Goal: Transaction & Acquisition: Obtain resource

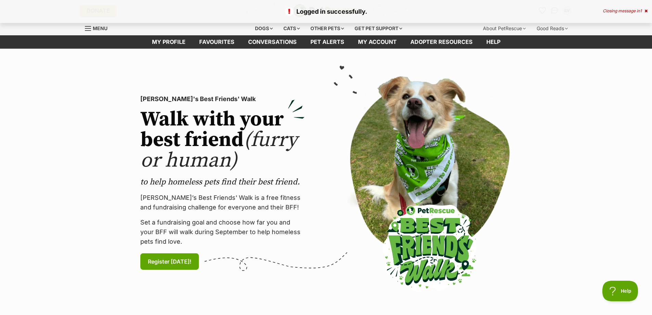
click at [645, 11] on icon at bounding box center [646, 11] width 3 height 4
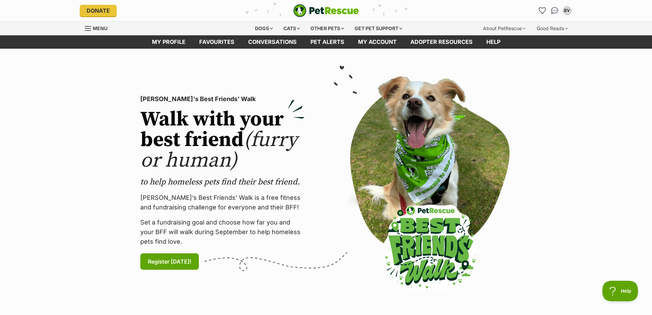
click at [603, 173] on section "PetRescue's Best Friends' Walk Walk with your best friend (furry or human) to h…" at bounding box center [326, 183] width 652 height 268
click at [287, 28] on div "Cats" at bounding box center [292, 29] width 26 height 14
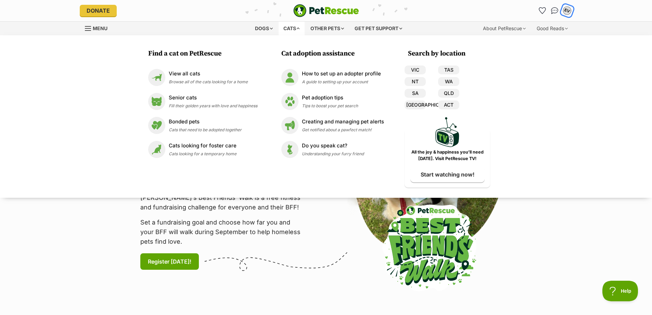
click at [572, 10] on button "EV" at bounding box center [567, 10] width 14 height 14
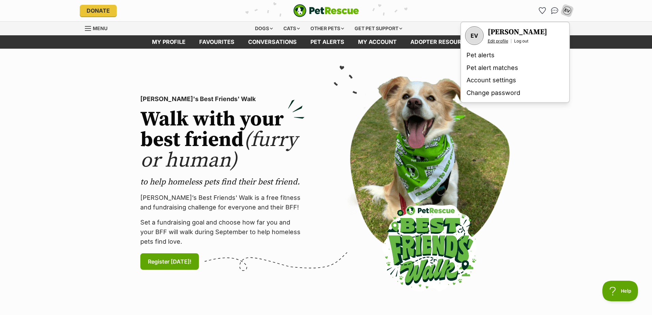
click at [504, 42] on link "Edit profile" at bounding box center [498, 40] width 21 height 5
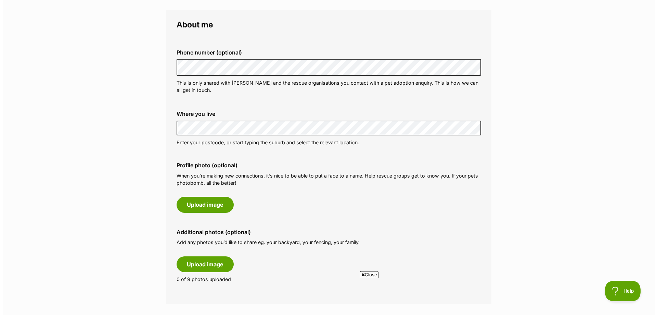
scroll to position [205, 0]
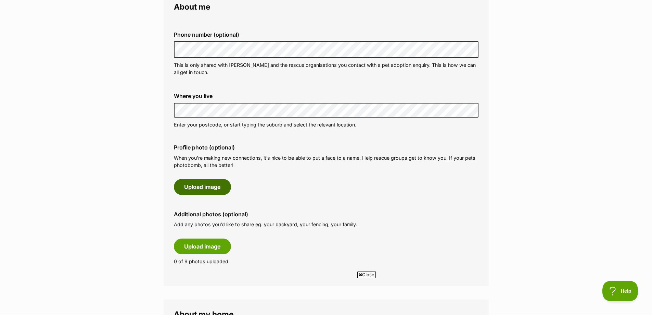
click at [222, 193] on button "Upload image" at bounding box center [202, 187] width 57 height 16
click at [206, 182] on button "Upload image" at bounding box center [202, 187] width 57 height 16
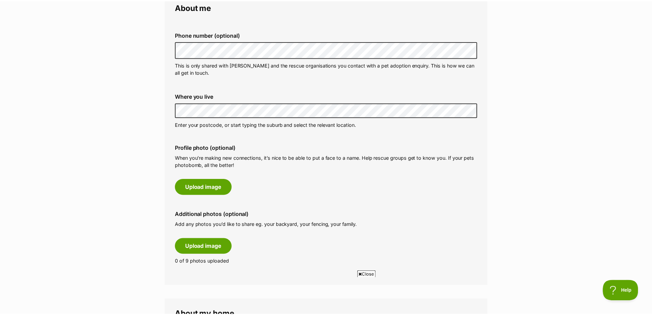
scroll to position [0, 0]
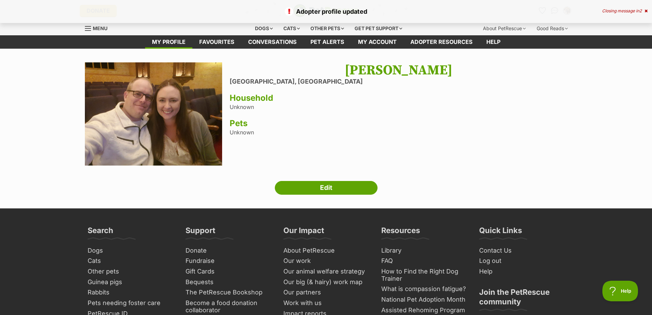
click at [185, 133] on img at bounding box center [154, 113] width 138 height 103
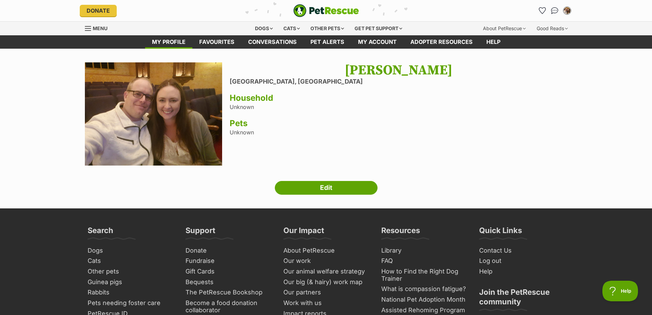
click at [336, 179] on div "Next Prev 1 Erin Visser Ashtonfield, New South Wales Household Unknown Pets Unk…" at bounding box center [326, 128] width 503 height 132
click at [337, 189] on link "Edit" at bounding box center [326, 188] width 103 height 14
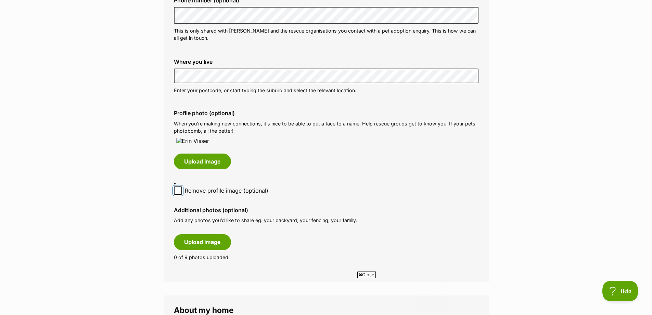
click at [180, 194] on input "Remove profile image (optional)" at bounding box center [178, 190] width 8 height 8
checkbox input "true"
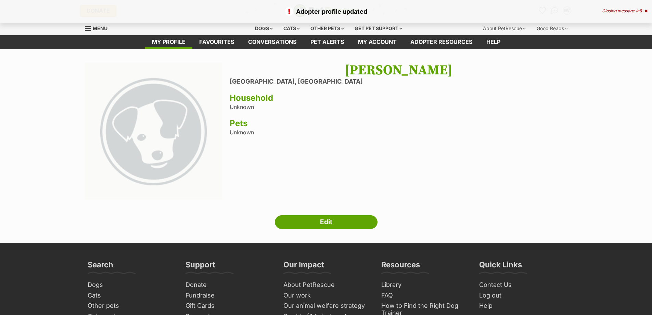
click at [11, 22] on div "Adopter profile updated Closing message in 5" at bounding box center [326, 11] width 652 height 23
click at [148, 130] on img at bounding box center [154, 131] width 138 height 138
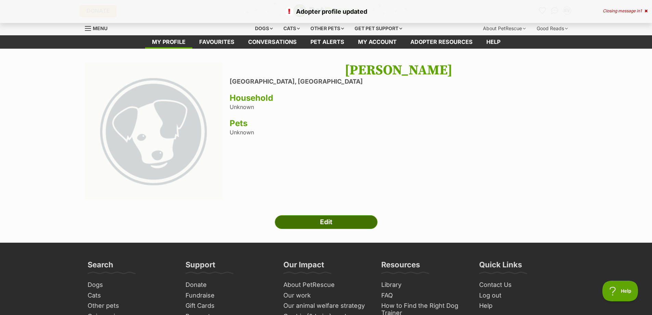
click at [315, 224] on link "Edit" at bounding box center [326, 222] width 103 height 14
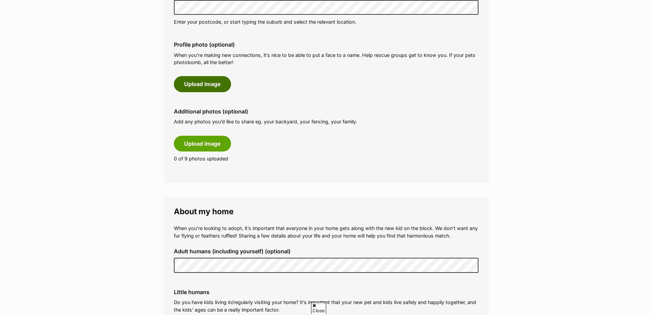
click at [205, 90] on button "Upload image" at bounding box center [202, 84] width 57 height 16
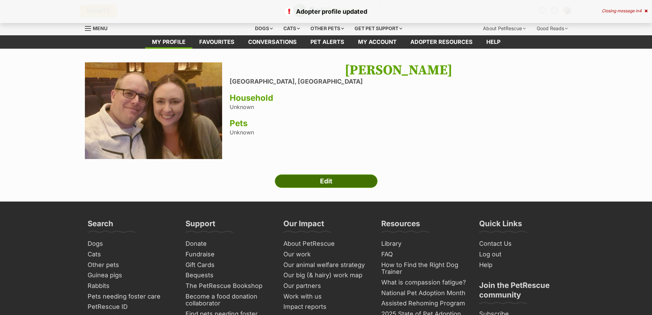
click at [324, 185] on link "Edit" at bounding box center [326, 181] width 103 height 14
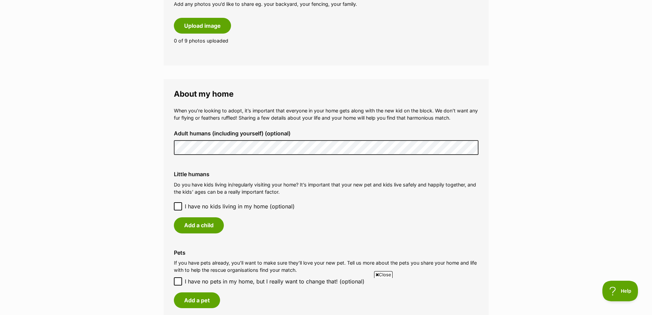
scroll to position [514, 0]
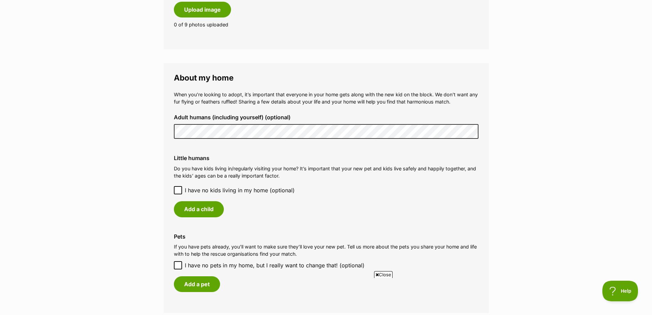
click at [502, 165] on main "My adopter profile Why do I need an adopter profile? Your adopter profile will …" at bounding box center [326, 52] width 652 height 1034
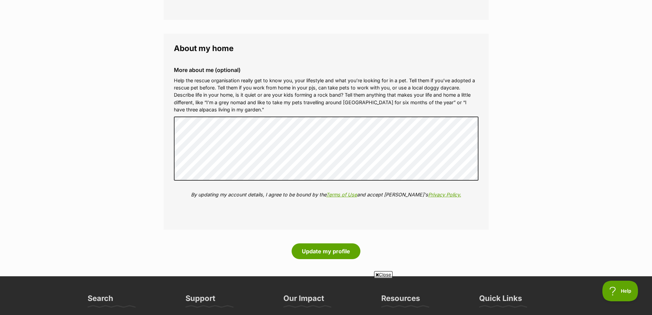
scroll to position [856, 0]
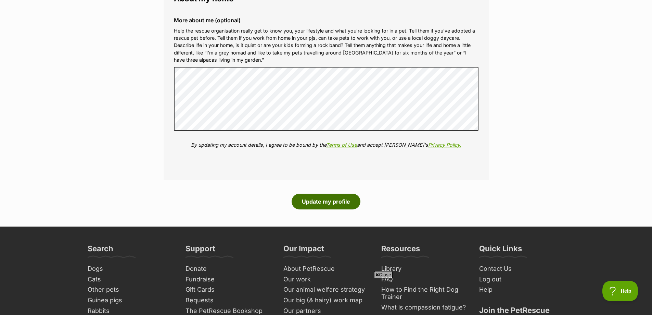
click at [350, 202] on button "Update my profile" at bounding box center [326, 201] width 69 height 16
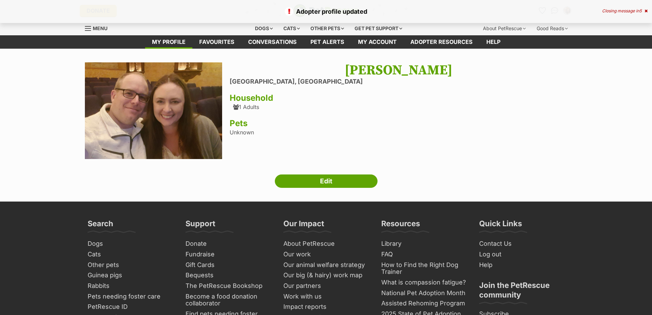
click at [483, 171] on div "Next Prev 1 Erin Visser Ashtonfield, New South Wales Household 1 Adults Pets Un…" at bounding box center [326, 125] width 503 height 126
click at [287, 34] on div "Cats" at bounding box center [292, 29] width 26 height 14
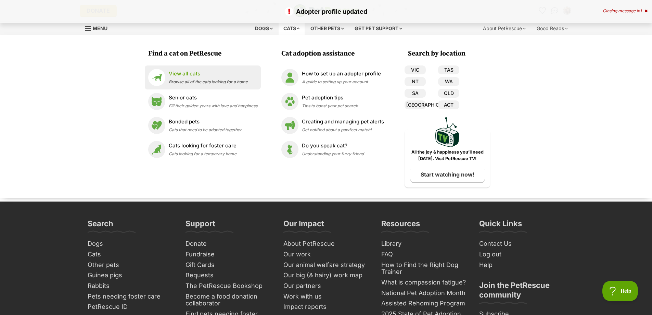
click at [206, 83] on span "Browse all of the cats looking for a home" at bounding box center [208, 81] width 79 height 5
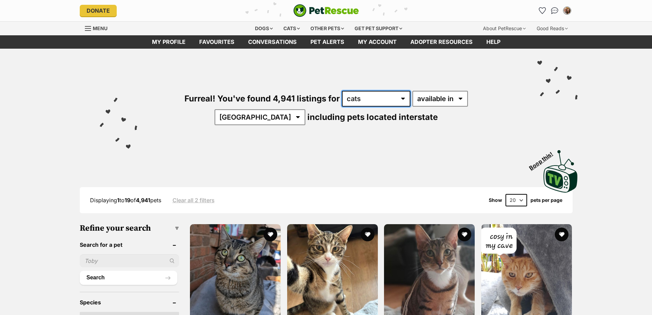
click at [362, 98] on select "any type of pet cats dogs other pets" at bounding box center [376, 99] width 68 height 16
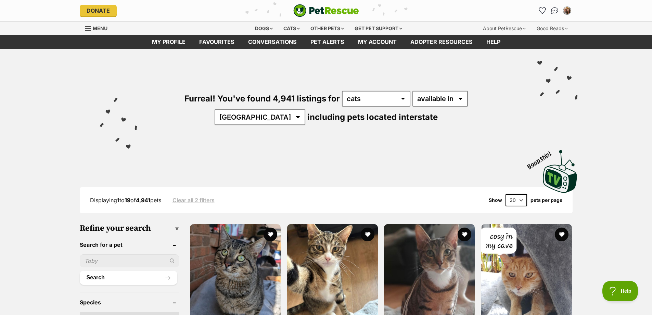
click at [269, 164] on div "Visit PetRescue TV (external site) Boop this!" at bounding box center [326, 169] width 503 height 50
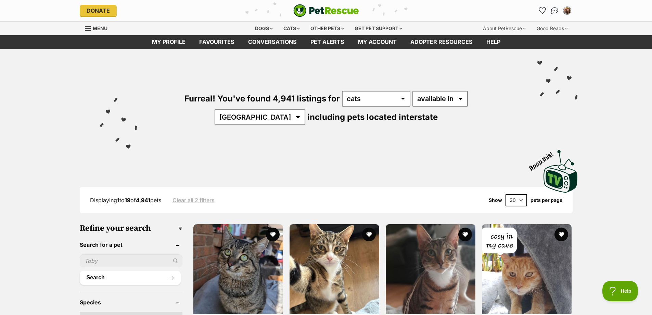
click at [515, 201] on select "20 40 60" at bounding box center [517, 200] width 22 height 12
select select "60"
click at [506, 194] on select "20 40 60" at bounding box center [517, 200] width 22 height 12
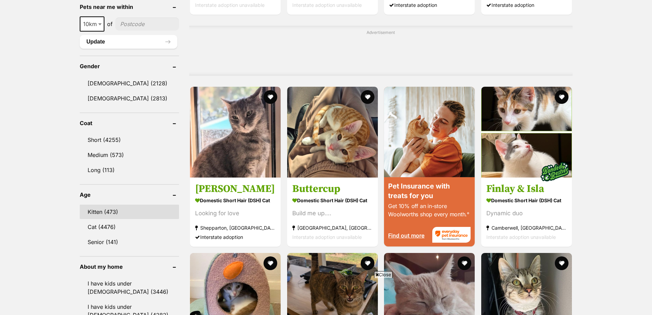
click at [124, 204] on link "Kitten (473)" at bounding box center [130, 211] width 100 height 14
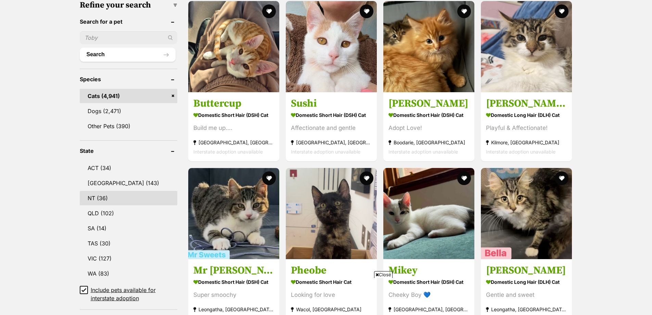
scroll to position [308, 0]
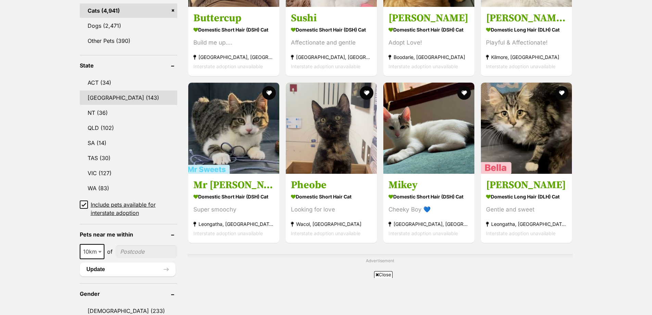
click at [111, 99] on link "[GEOGRAPHIC_DATA] (143)" at bounding box center [129, 97] width 98 height 14
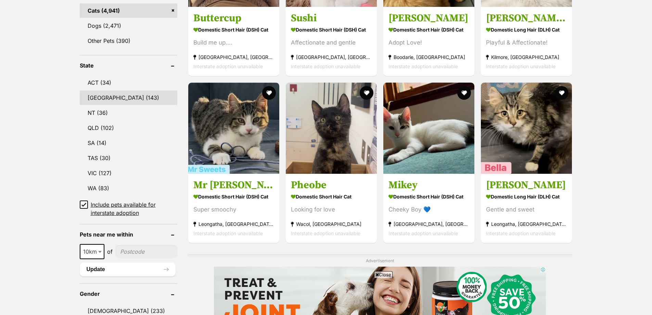
scroll to position [0, 0]
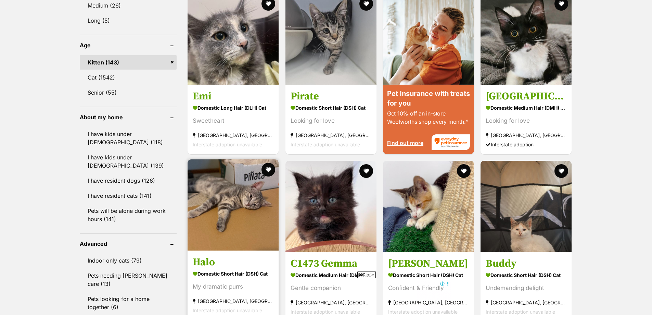
click at [267, 198] on img at bounding box center [233, 204] width 91 height 91
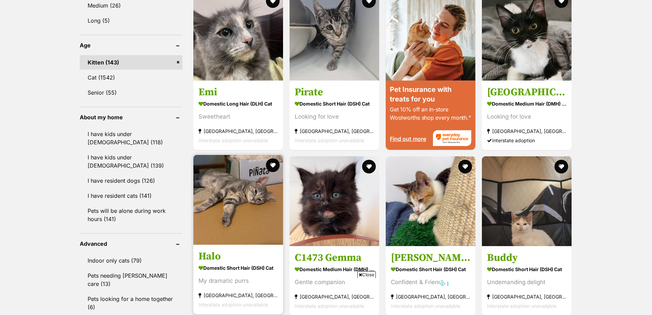
click at [242, 200] on img at bounding box center [238, 200] width 90 height 90
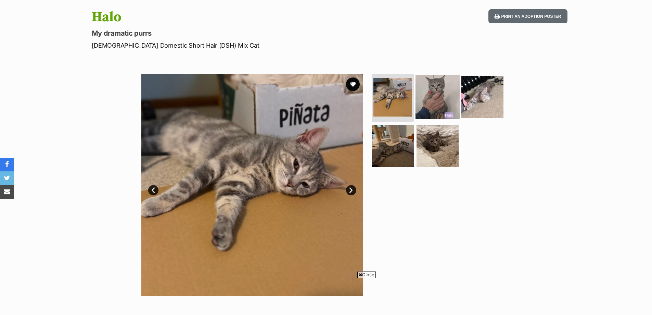
click at [437, 108] on img at bounding box center [438, 97] width 44 height 44
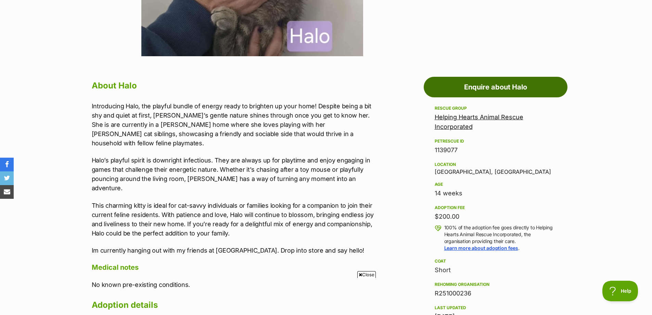
click at [471, 92] on link "Enquire about Halo" at bounding box center [496, 87] width 144 height 21
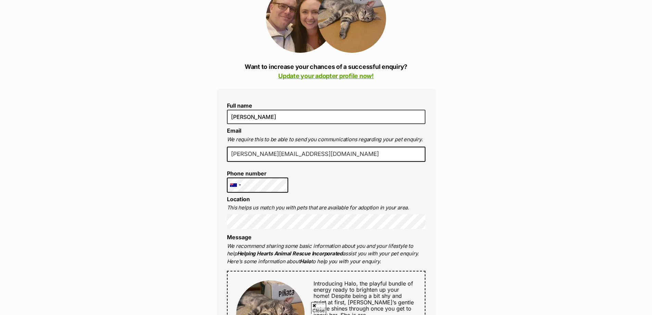
click at [285, 156] on input "[PERSON_NAME][EMAIL_ADDRESS][DOMAIN_NAME]" at bounding box center [326, 154] width 199 height 15
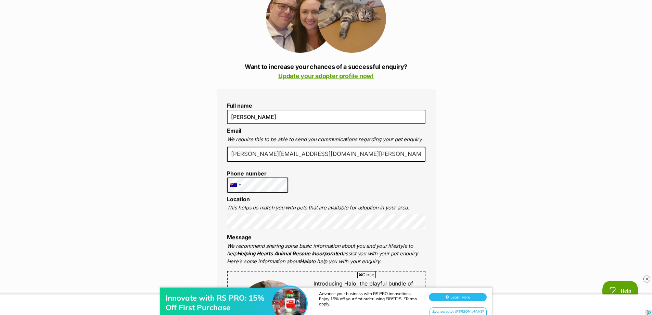
click at [288, 153] on input "[PERSON_NAME][EMAIL_ADDRESS][DOMAIN_NAME][PERSON_NAME]" at bounding box center [326, 154] width 199 height 15
type input "[PERSON_NAME][EMAIL_ADDRESS][DOMAIN_NAME]"
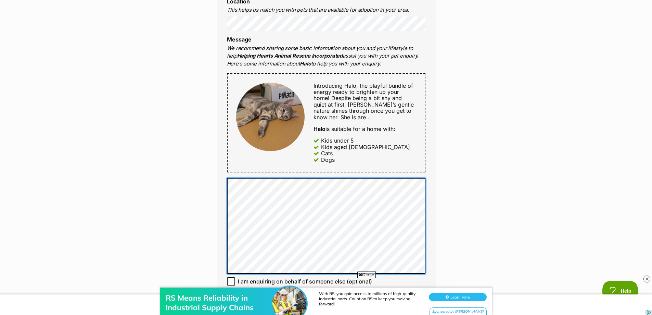
scroll to position [342, 0]
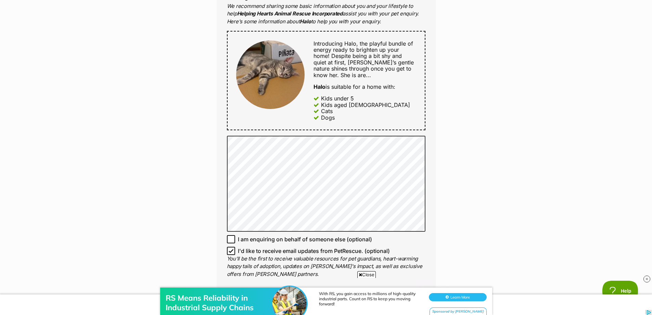
click at [161, 158] on div "Enquire about Halo Want to increase your chances of a successful enquiry? Updat…" at bounding box center [326, 177] width 652 height 915
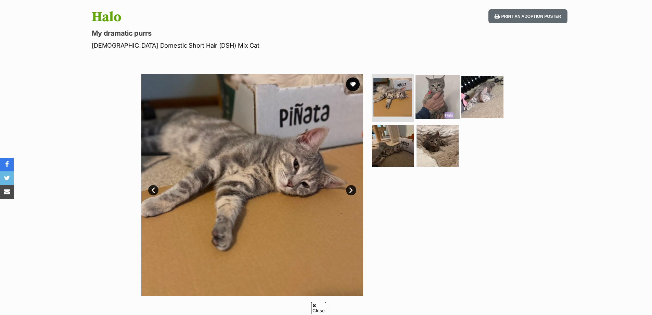
click at [433, 113] on img at bounding box center [438, 97] width 44 height 44
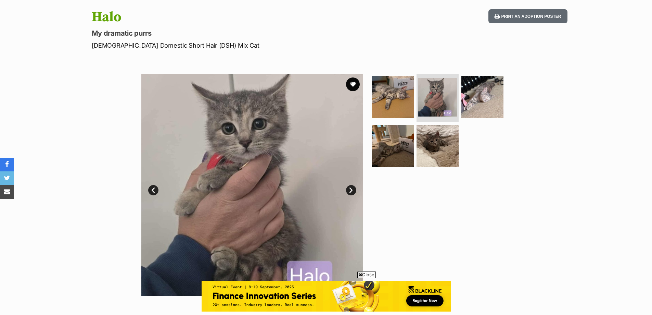
click at [529, 221] on div "Available 2 of 5 images 2 of 5 images 2 of 5 images 2 of 5 images 2 of 5 images…" at bounding box center [326, 180] width 652 height 232
click at [373, 272] on span "Close" at bounding box center [366, 274] width 18 height 7
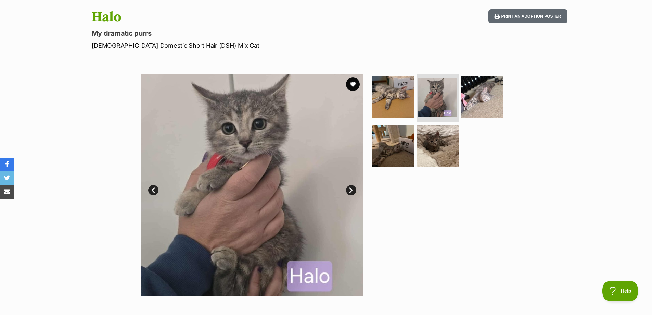
click at [464, 256] on div at bounding box center [440, 185] width 140 height 222
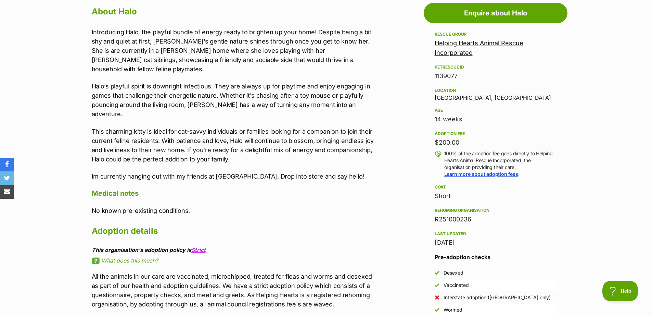
scroll to position [445, 0]
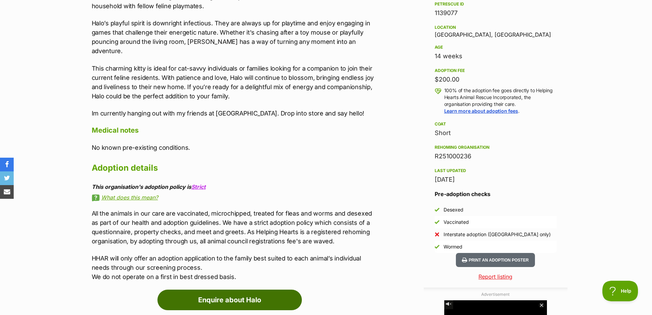
click at [237, 289] on link "Enquire about Halo" at bounding box center [229, 299] width 144 height 21
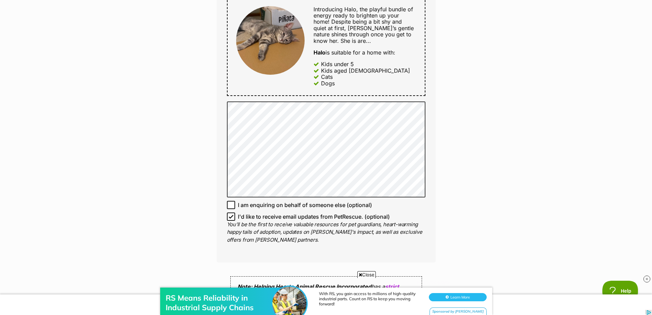
click at [462, 146] on div "Enquire about Halo Want to increase your chances of a successful enquiry? Updat…" at bounding box center [326, 143] width 652 height 915
click at [366, 275] on div "RS Means Reliability in Industrial Supply Chains With RS, you gain access to mi…" at bounding box center [326, 294] width 652 height 41
click at [362, 273] on span "Close" at bounding box center [366, 274] width 18 height 7
click at [646, 278] on img at bounding box center [647, 278] width 7 height 7
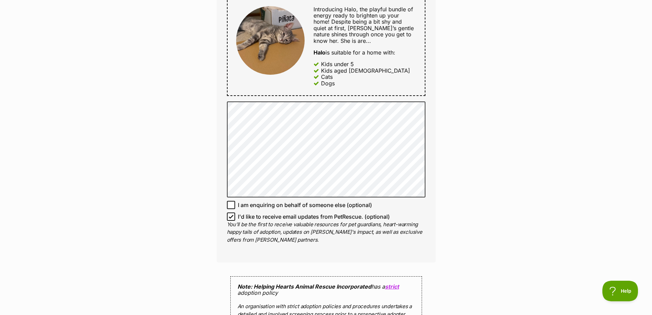
click at [501, 163] on div "Enquire about Halo Want to increase your chances of a successful enquiry? Updat…" at bounding box center [326, 143] width 652 height 915
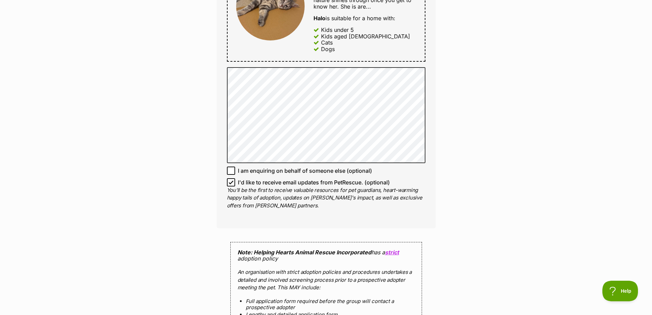
scroll to position [377, 0]
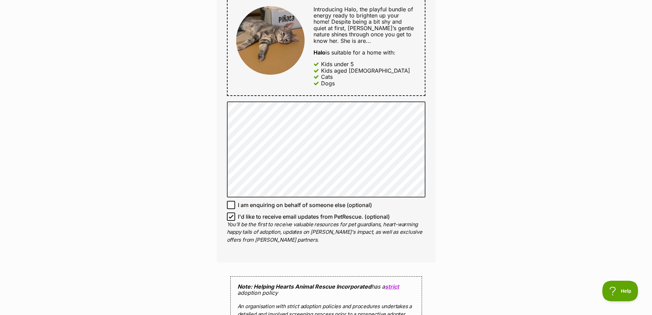
click at [230, 217] on icon at bounding box center [231, 216] width 5 height 5
click at [230, 217] on input "I'd like to receive email updates from PetRescue. (optional)" at bounding box center [231, 216] width 8 height 8
checkbox input "false"
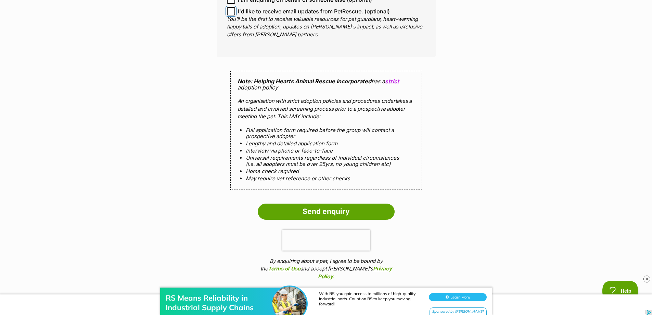
scroll to position [582, 0]
click at [364, 218] on input "Send enquiry" at bounding box center [326, 211] width 137 height 16
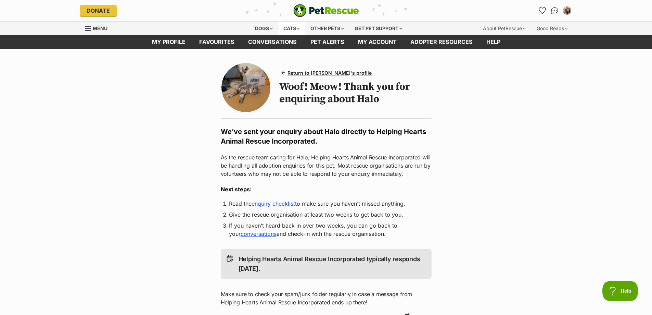
click at [294, 33] on div "Cats" at bounding box center [292, 29] width 26 height 14
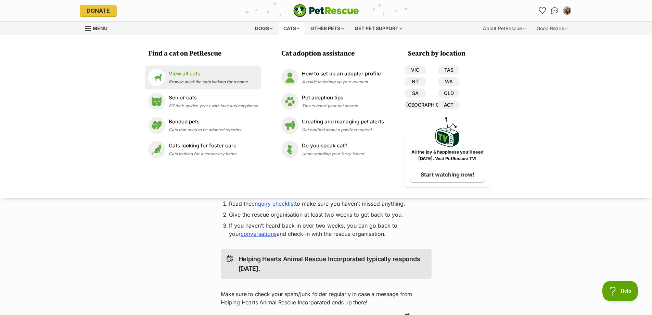
click at [211, 68] on li "View all cats Browse all of the cats looking for a home" at bounding box center [203, 77] width 116 height 24
click at [211, 72] on p "View all cats" at bounding box center [208, 74] width 79 height 8
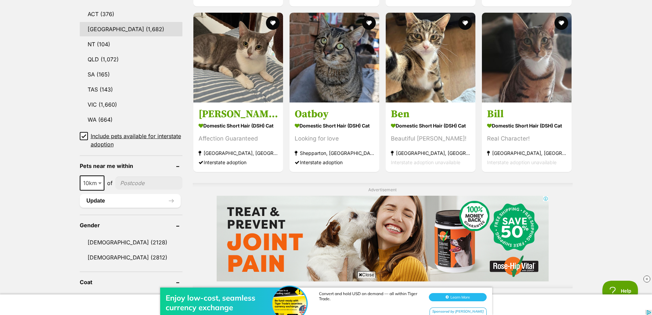
click at [106, 30] on link "[GEOGRAPHIC_DATA] (1,682)" at bounding box center [131, 29] width 103 height 14
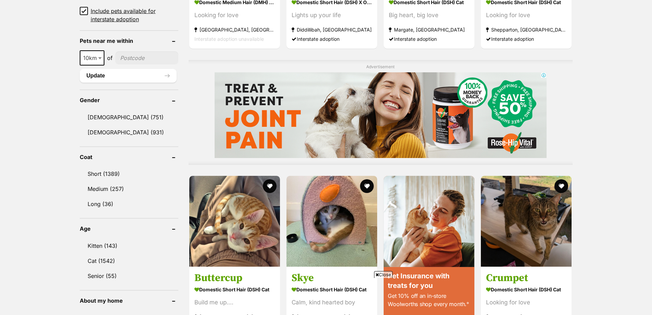
scroll to position [616, 0]
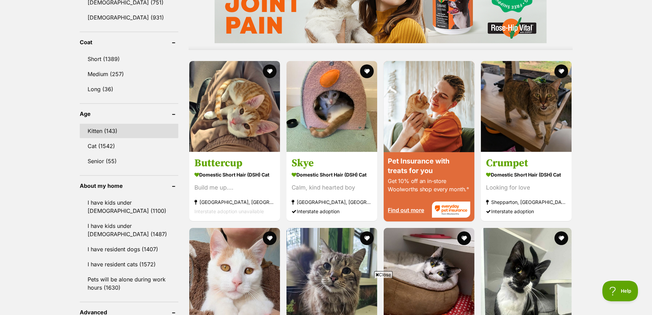
click at [107, 125] on link "Kitten (143)" at bounding box center [129, 131] width 99 height 14
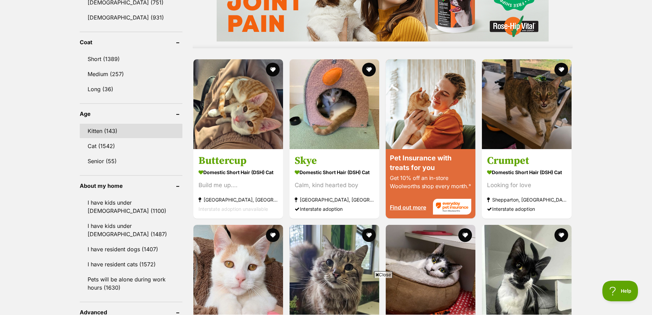
scroll to position [0, 0]
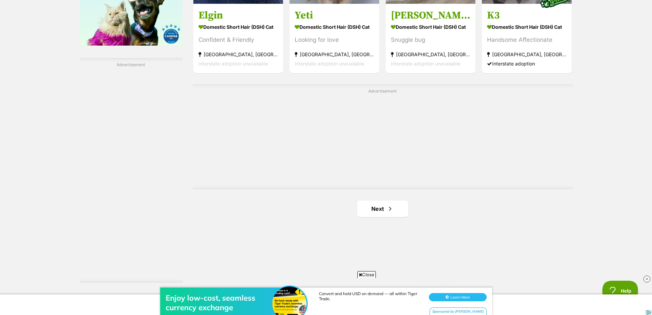
scroll to position [1198, 0]
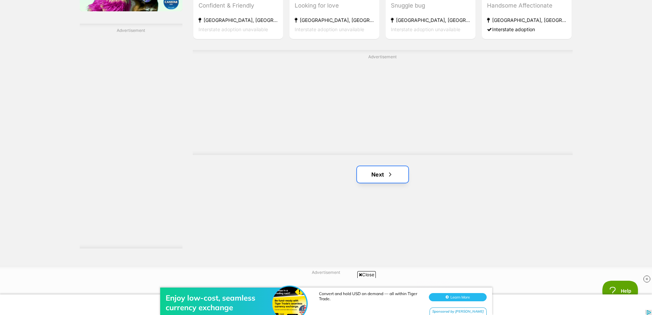
click at [390, 175] on span "Next page" at bounding box center [390, 174] width 7 height 8
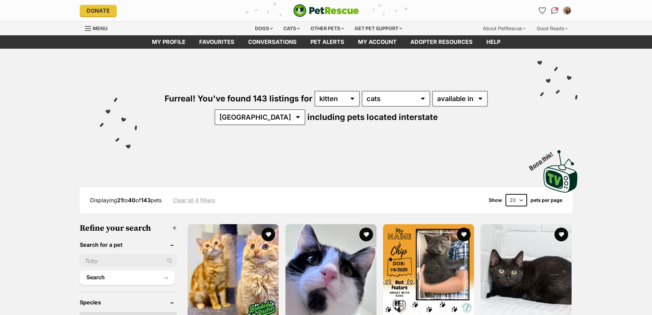
click at [525, 199] on select "20 40 60" at bounding box center [517, 200] width 22 height 12
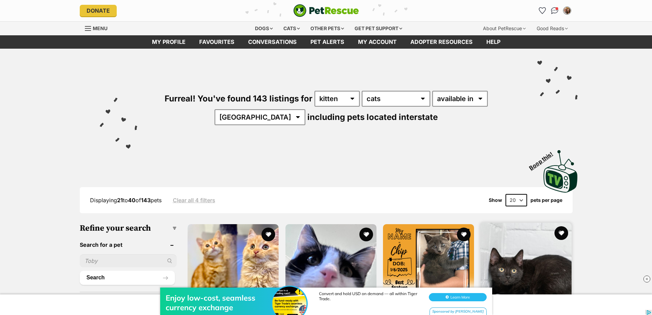
select select "60"
click at [506, 194] on select "20 40 60" at bounding box center [517, 200] width 22 height 12
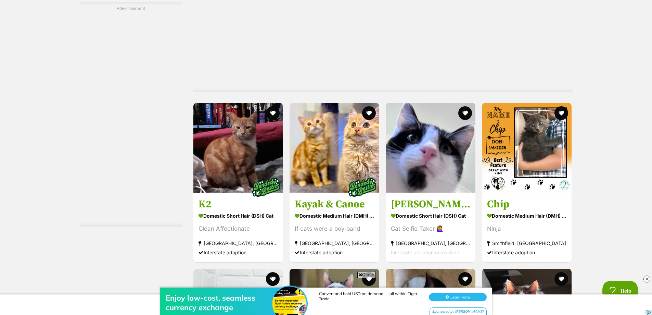
scroll to position [1267, 0]
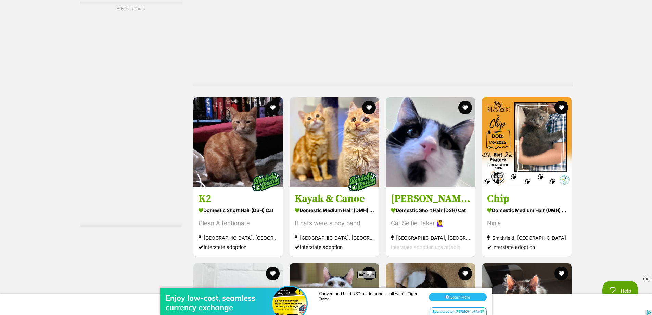
drag, startPoint x: 532, startPoint y: 140, endPoint x: 616, endPoint y: 87, distance: 98.8
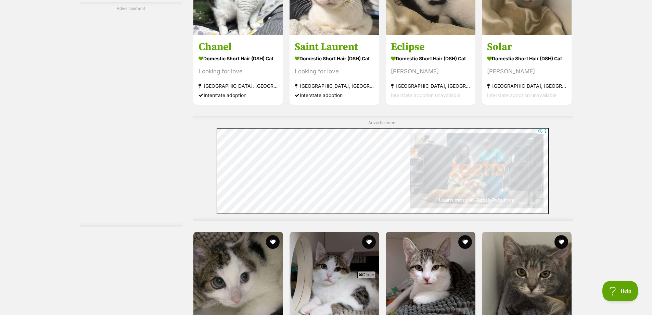
scroll to position [3047, 0]
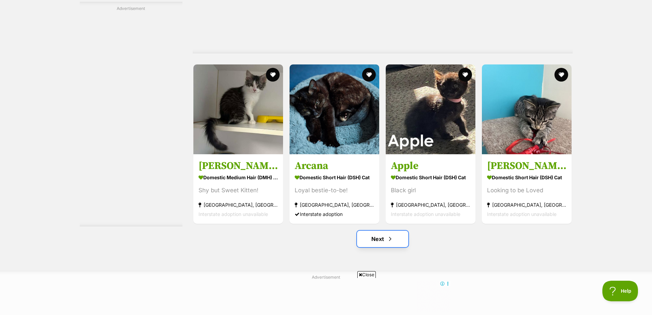
click at [371, 233] on link "Next" at bounding box center [382, 238] width 51 height 16
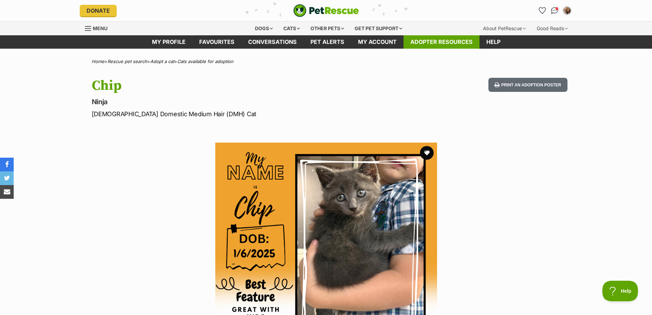
scroll to position [34, 0]
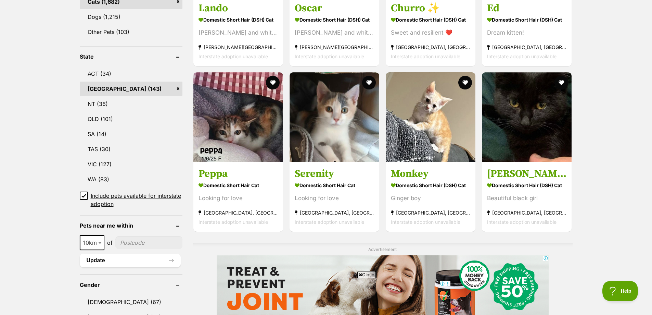
scroll to position [342, 0]
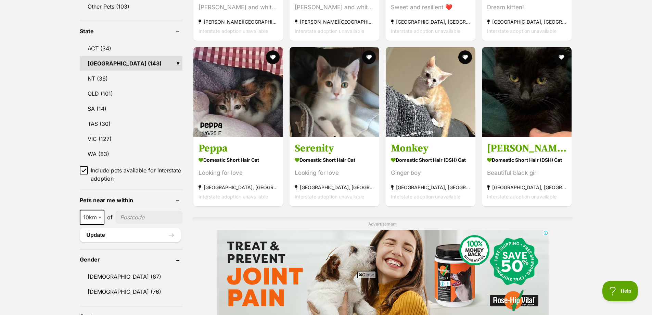
click at [369, 276] on span "Close" at bounding box center [366, 274] width 18 height 7
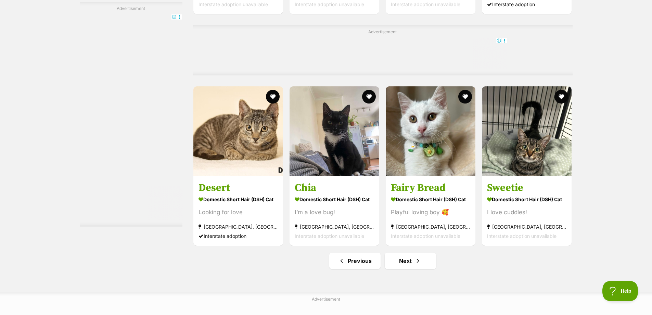
scroll to position [3218, 0]
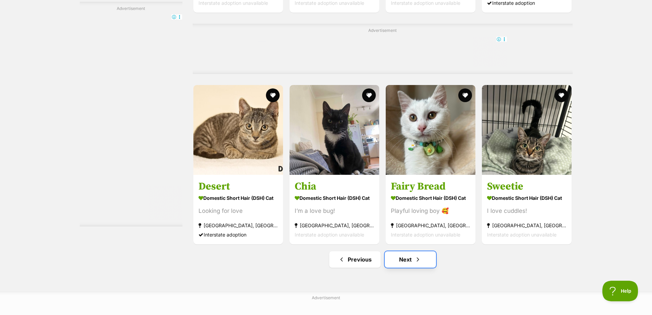
click at [414, 265] on link "Next" at bounding box center [410, 259] width 51 height 16
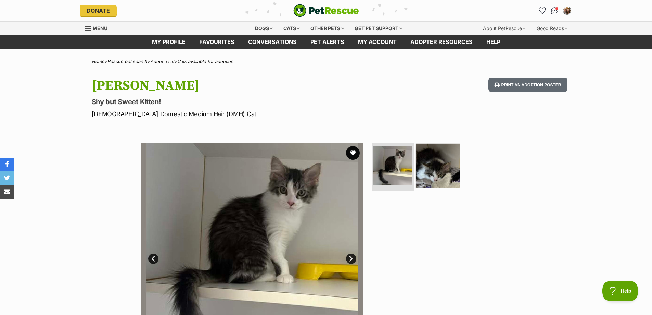
click at [416, 156] on img at bounding box center [438, 165] width 44 height 44
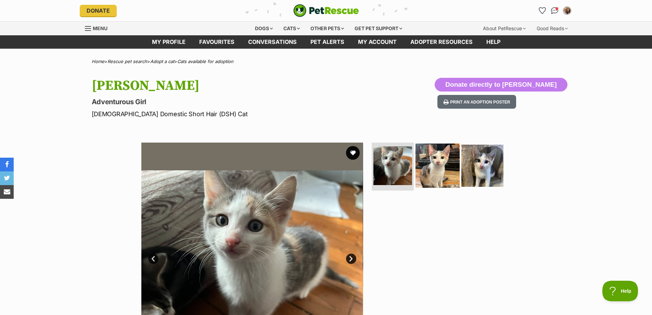
click at [443, 181] on img at bounding box center [438, 165] width 44 height 44
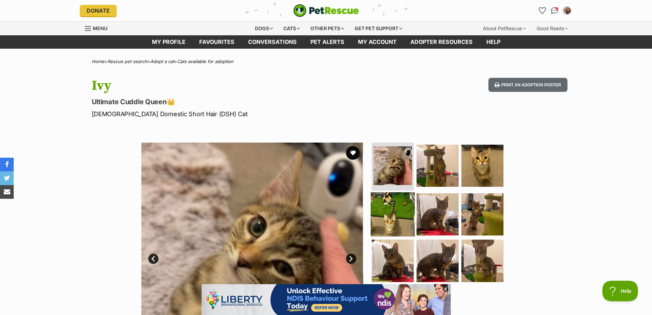
click at [390, 219] on img at bounding box center [393, 214] width 44 height 44
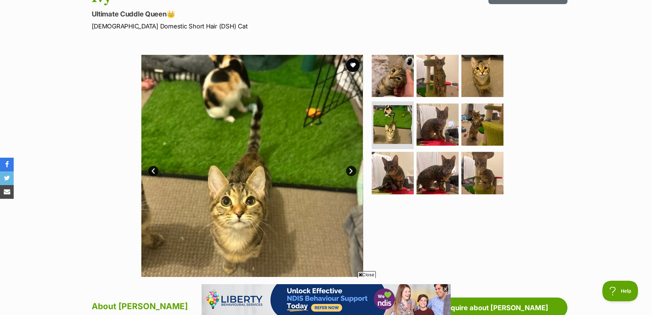
scroll to position [103, 0]
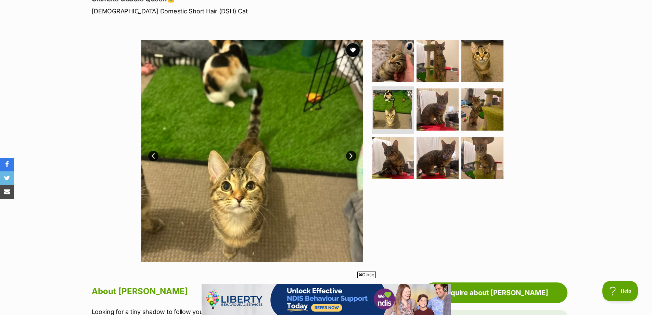
click at [371, 273] on span "Close" at bounding box center [366, 274] width 18 height 7
click at [464, 149] on img at bounding box center [482, 158] width 44 height 44
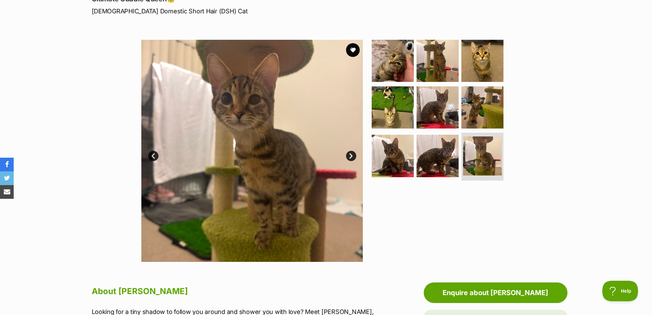
scroll to position [0, 0]
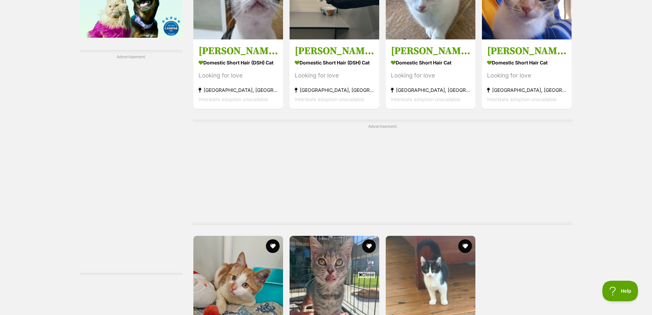
scroll to position [1301, 0]
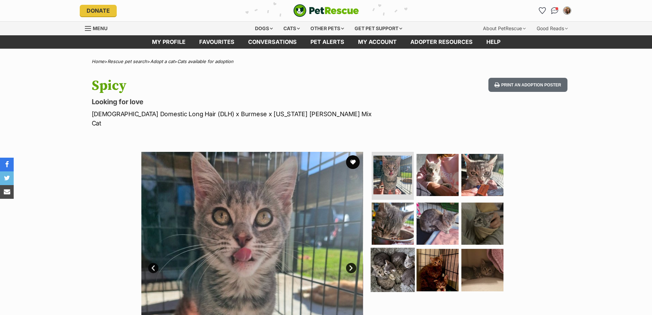
drag, startPoint x: 0, startPoint y: 0, endPoint x: 395, endPoint y: 258, distance: 471.6
click at [395, 258] on img at bounding box center [393, 270] width 44 height 44
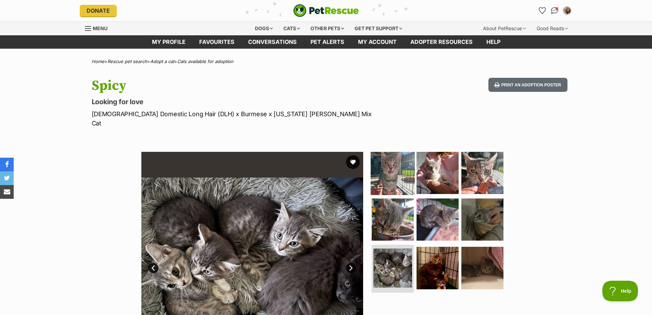
click at [384, 165] on img at bounding box center [393, 173] width 44 height 44
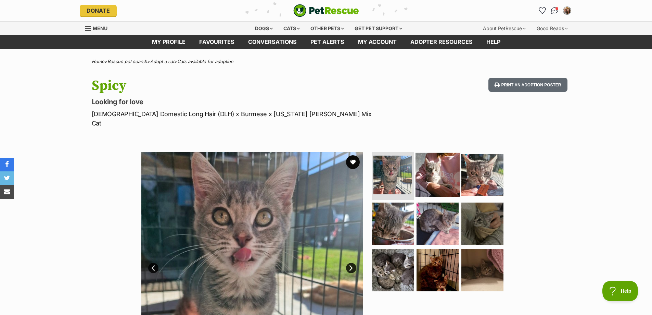
click at [438, 168] on img at bounding box center [438, 175] width 44 height 44
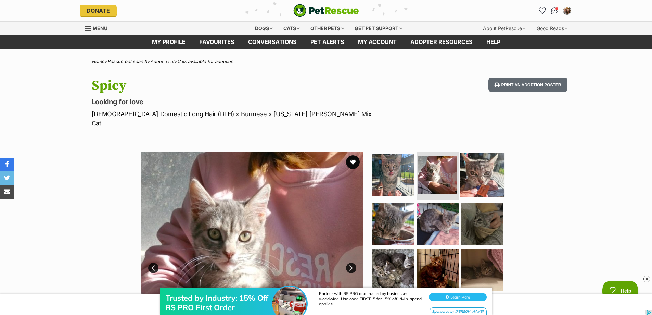
click at [485, 166] on img at bounding box center [482, 175] width 44 height 44
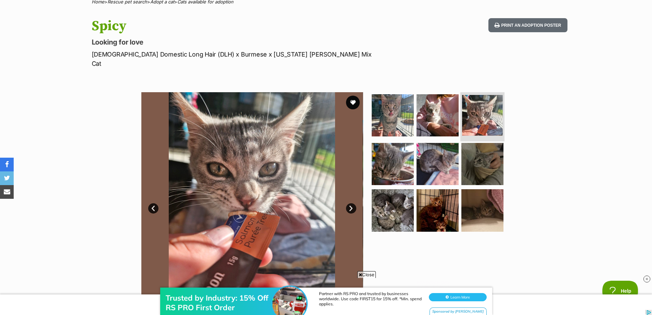
scroll to position [68, 0]
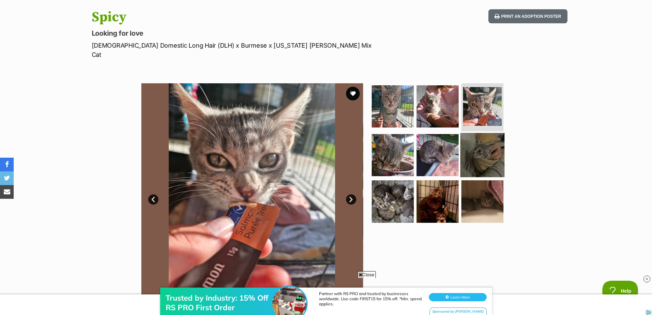
click at [481, 156] on img at bounding box center [482, 154] width 44 height 44
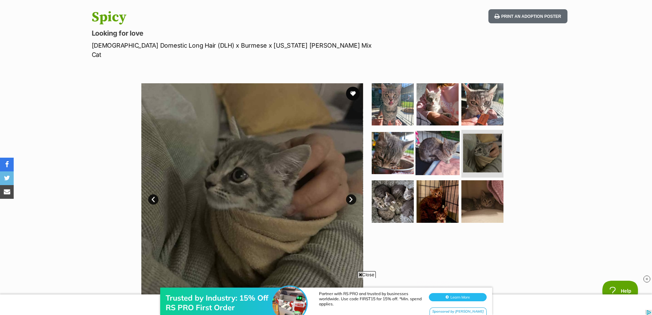
click at [440, 155] on img at bounding box center [438, 152] width 44 height 44
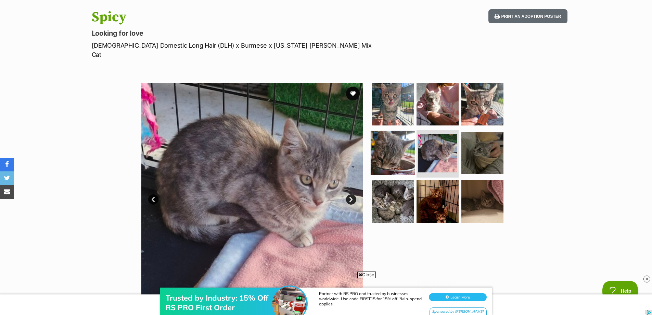
click at [412, 149] on img at bounding box center [393, 152] width 44 height 44
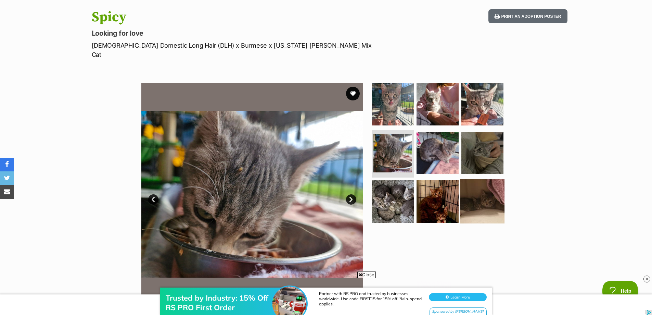
click at [478, 198] on img at bounding box center [482, 201] width 44 height 44
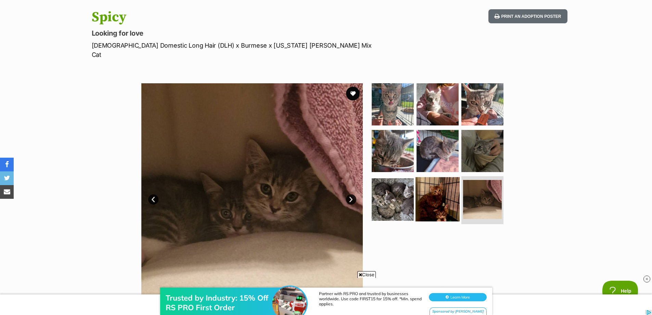
click at [438, 198] on img at bounding box center [438, 199] width 44 height 44
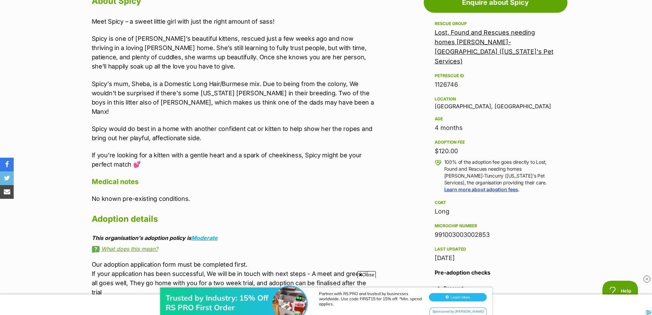
scroll to position [479, 0]
